Goal: Find contact information: Find contact information

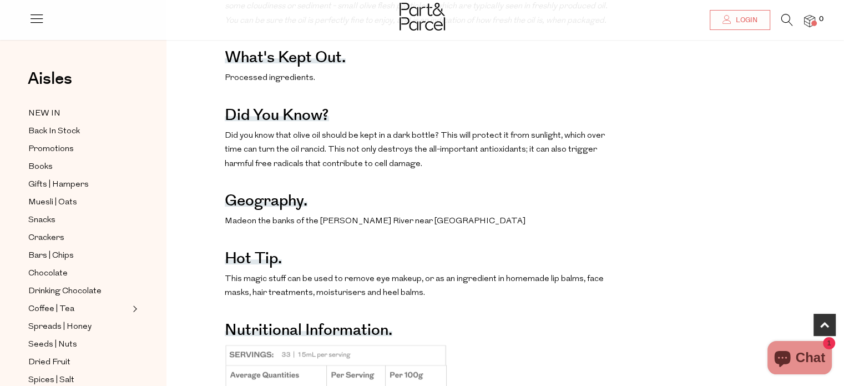
scroll to position [666, 0]
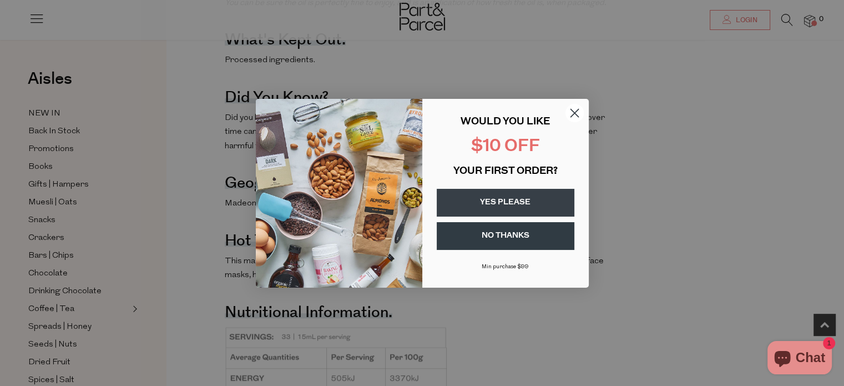
click at [636, 168] on div "Close dialog WOULD YOU LIKE $10 OFF YOUR FIRST ORDER? YES PLEASE NO THANKS [PER…" at bounding box center [422, 193] width 844 height 386
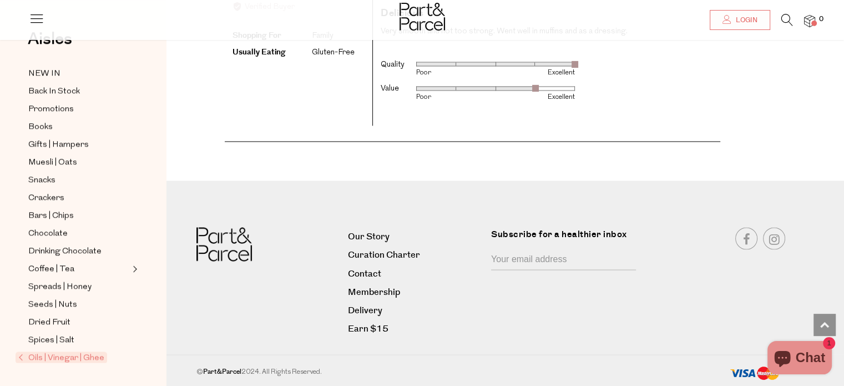
scroll to position [1954, 0]
click at [367, 273] on link "Contact" at bounding box center [415, 273] width 135 height 15
